Goal: Information Seeking & Learning: Check status

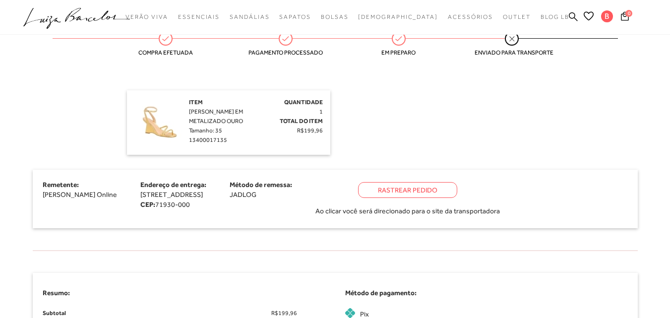
scroll to position [240, 0]
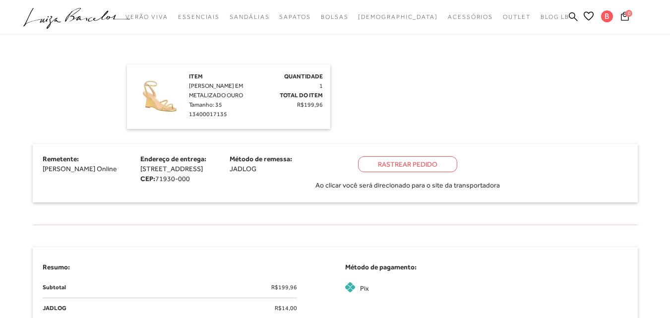
click at [457, 160] on div "Rastrear Pedido" at bounding box center [407, 164] width 99 height 16
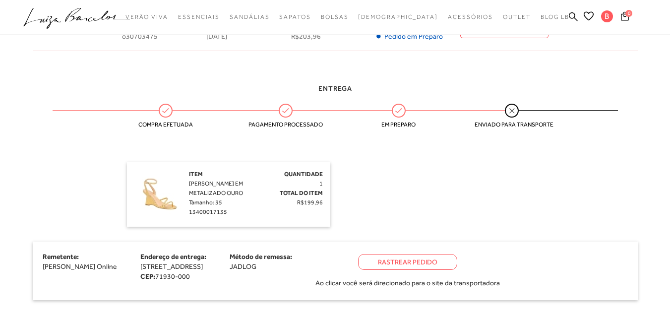
scroll to position [155, 0]
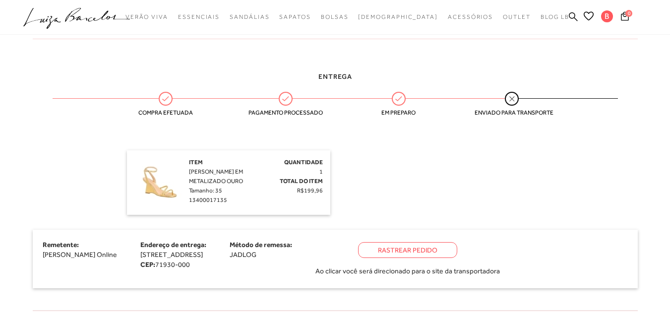
drag, startPoint x: 191, startPoint y: 171, endPoint x: 247, endPoint y: 177, distance: 56.9
click at [247, 177] on div "Item SANDÁLIA ANABELA EM METALIZADO OURO Tamanho: 35 13400017135" at bounding box center [224, 181] width 70 height 47
copy span "ANDÁLIA ANABELA EM METALIZADO OURO"
click at [102, 140] on div "Entrega Compra efetuada Pagamento processado Em preparo Enviado para transporte…" at bounding box center [335, 184] width 620 height 254
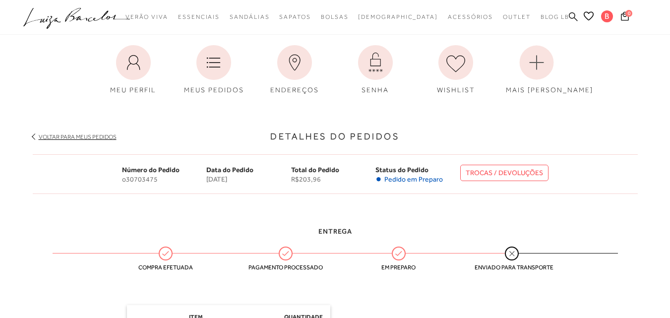
click at [572, 13] on icon at bounding box center [573, 16] width 9 height 9
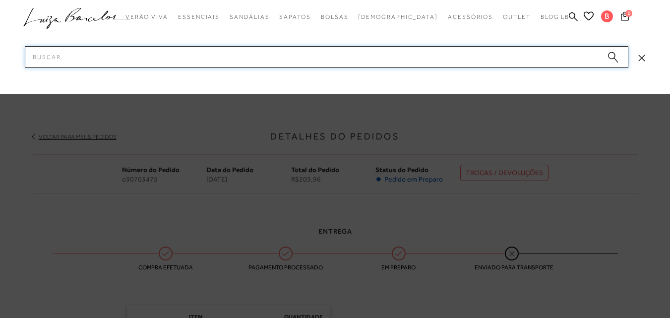
paste input "ANDÁLIA ANABELA EM METALIZADO OURO"
click at [536, 51] on input "ANDÁLIA ANABELA EM METALIZADO OURO" at bounding box center [326, 57] width 603 height 22
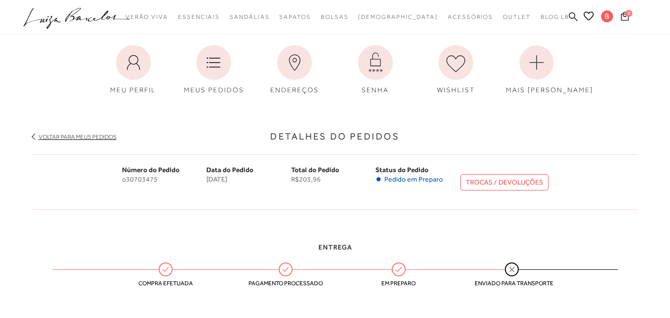
click at [571, 14] on icon at bounding box center [573, 16] width 9 height 9
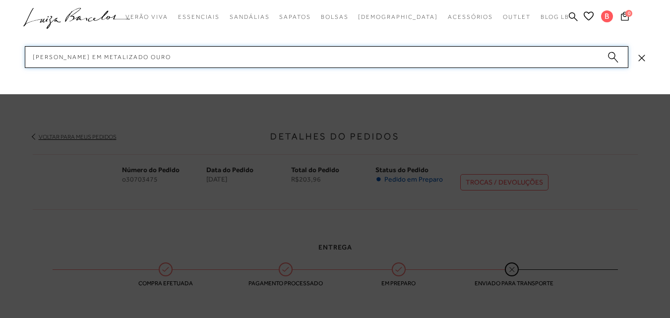
click at [33, 55] on input "ANDÁLIA ANABELA EM METALIZADO OURO" at bounding box center [326, 57] width 603 height 22
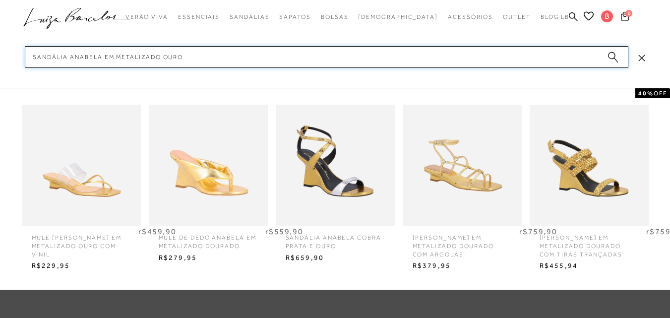
type input "sANDÁLIA ANABELA EM METALIZADO OURO"
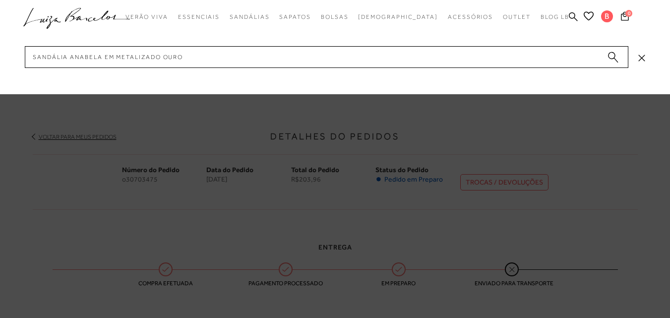
click at [616, 58] on icon "submit" at bounding box center [612, 57] width 11 height 11
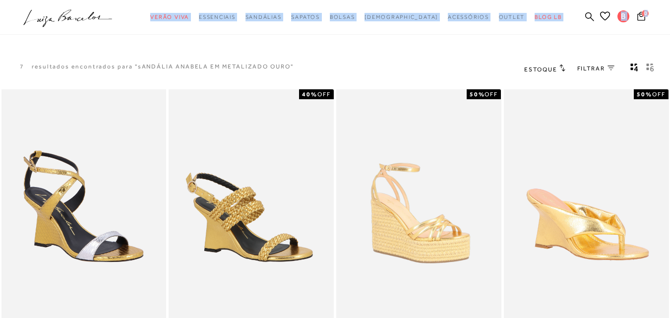
drag, startPoint x: 669, startPoint y: 26, endPoint x: 670, endPoint y: 57, distance: 30.7
click at [669, 57] on html "pa2900006 está carregada. categoryHeader .a{fill-rule:evenodd;} Verão Viva Em a…" at bounding box center [335, 159] width 670 height 318
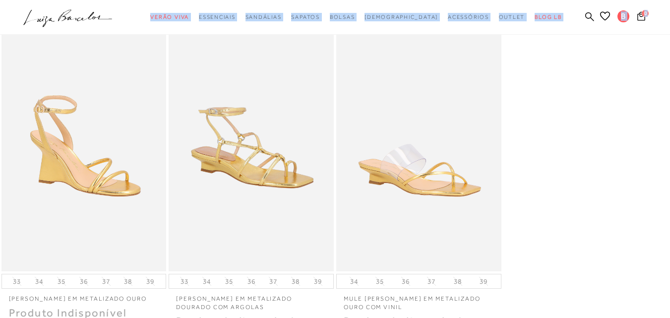
scroll to position [386, 0]
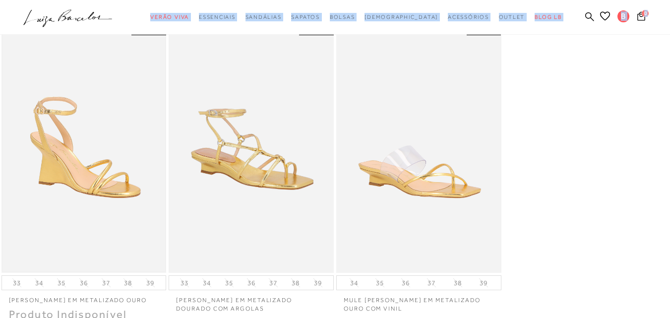
click at [66, 145] on img at bounding box center [83, 149] width 163 height 244
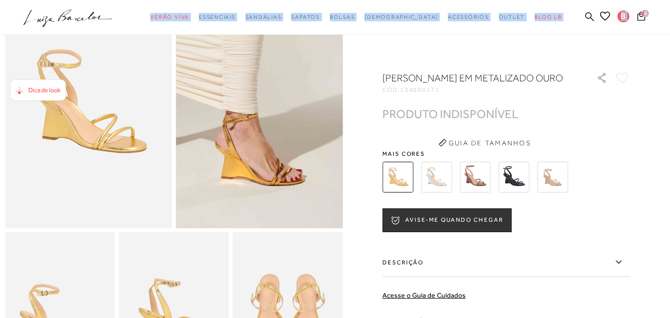
scroll to position [118, 0]
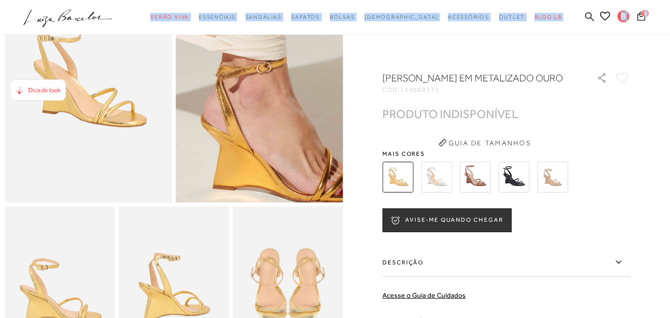
click at [230, 120] on img at bounding box center [289, 37] width 334 height 501
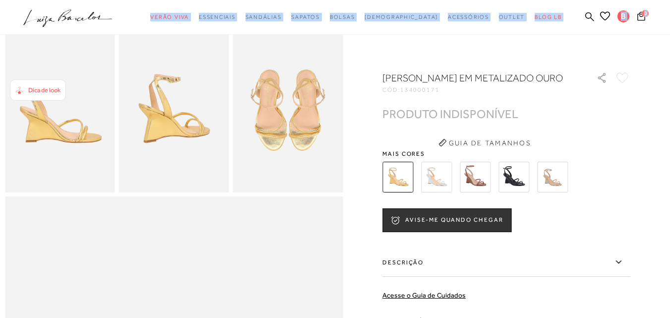
scroll to position [355, 0]
